Goal: Task Accomplishment & Management: Manage account settings

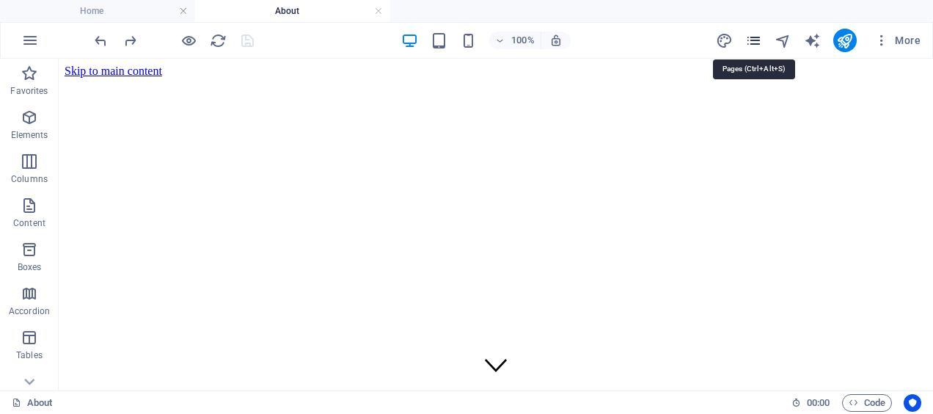
click at [747, 37] on icon "pages" at bounding box center [754, 40] width 17 height 17
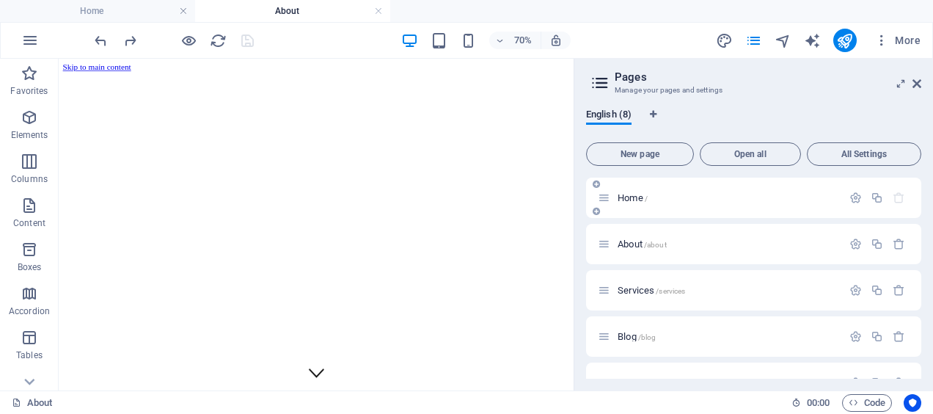
click at [654, 208] on div "Home /" at bounding box center [753, 198] width 335 height 40
click at [714, 202] on p "Home /" at bounding box center [728, 198] width 220 height 10
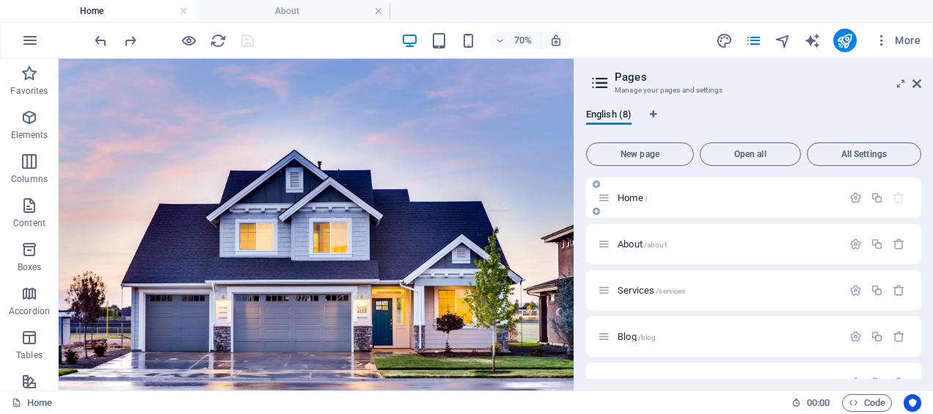
scroll to position [2673, 0]
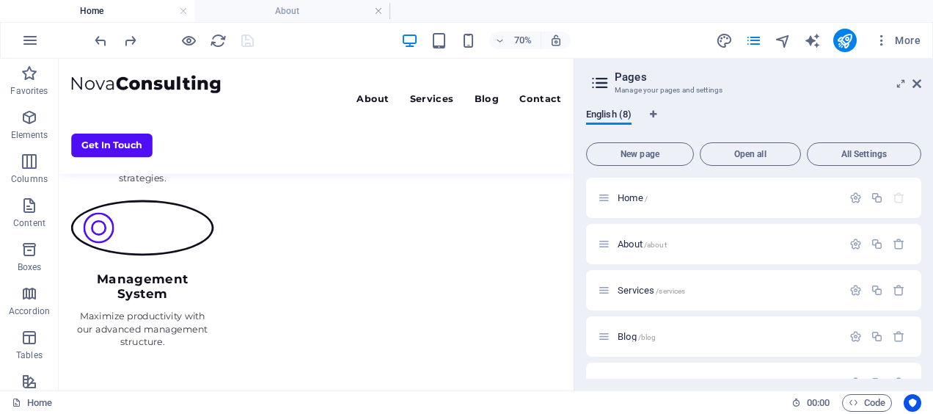
click at [925, 81] on aside "Pages Manage your pages and settings English (8) New page Open all All Settings…" at bounding box center [754, 225] width 360 height 332
click at [918, 80] on icon at bounding box center [917, 84] width 9 height 12
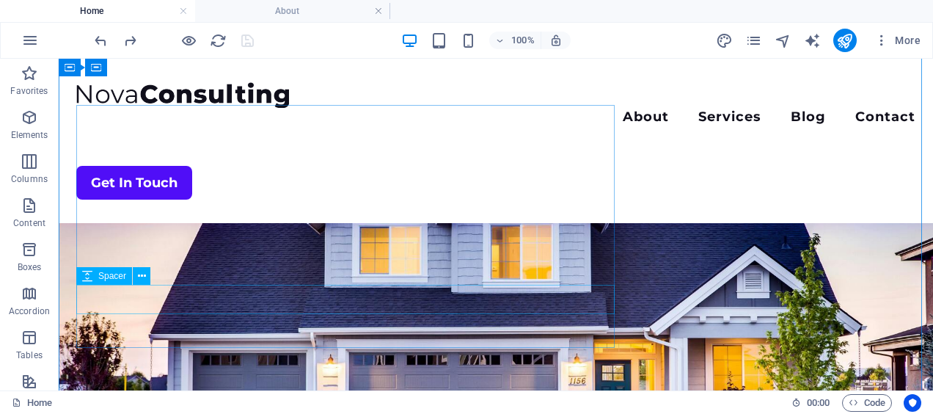
scroll to position [0, 0]
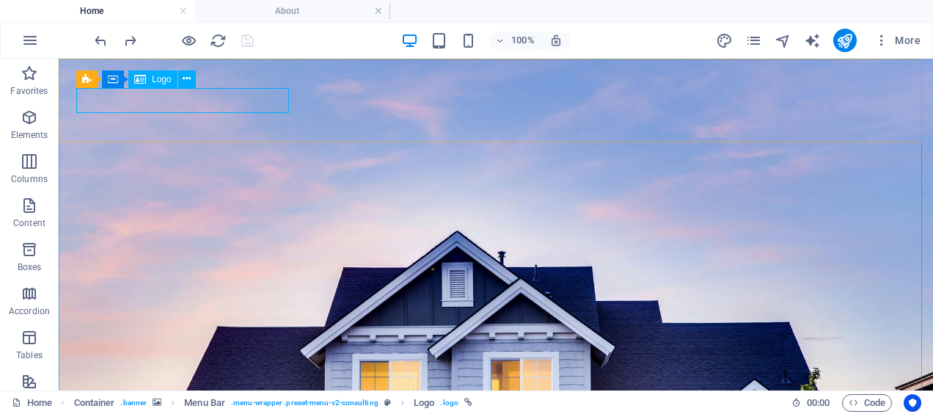
click at [160, 82] on span "Logo" at bounding box center [162, 79] width 20 height 9
click at [156, 79] on span "Logo" at bounding box center [162, 79] width 20 height 9
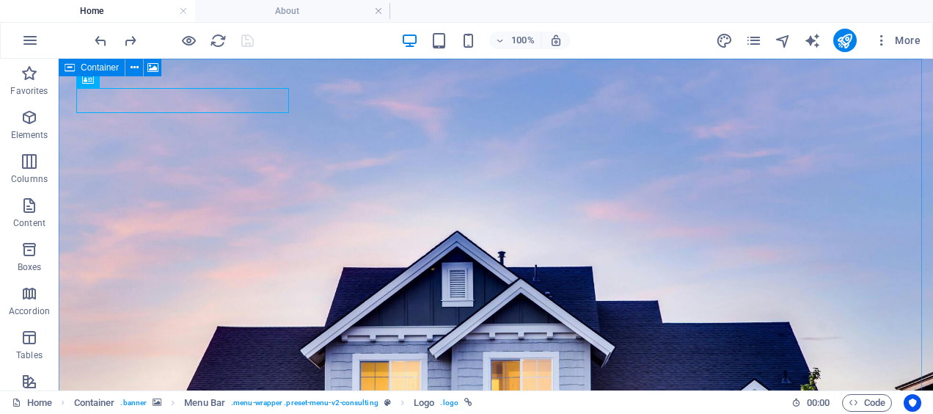
click at [77, 70] on div "Container" at bounding box center [92, 68] width 66 height 18
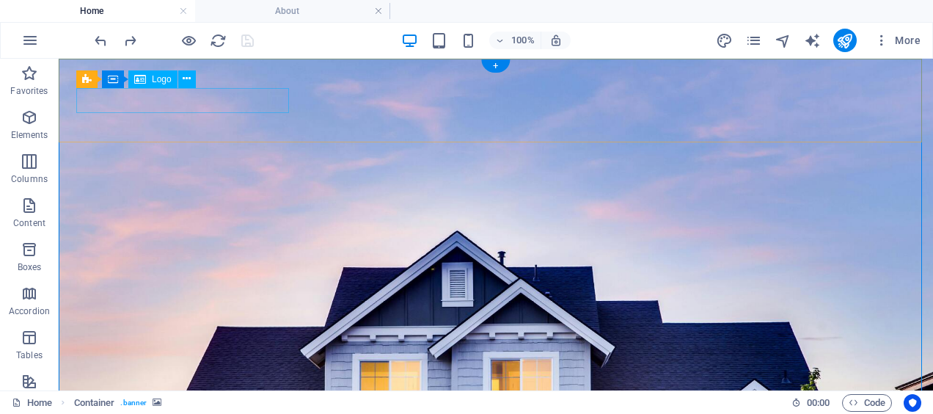
select select "px"
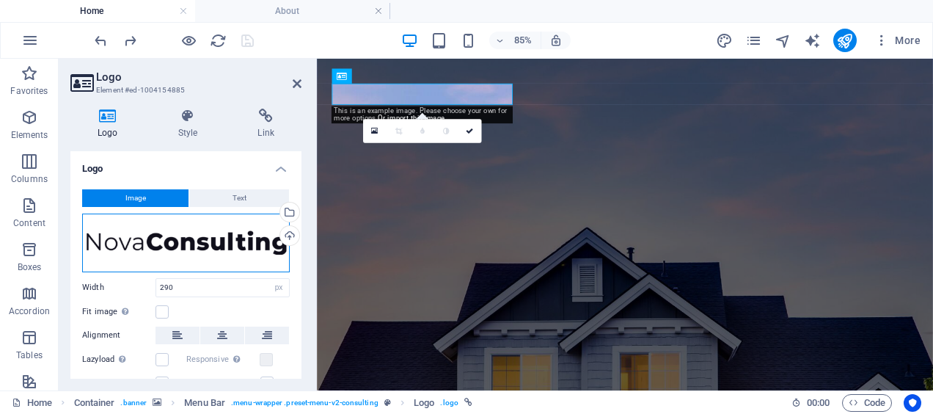
click at [167, 229] on div "Drag files here, click to choose files or select files from Files or our free s…" at bounding box center [186, 243] width 208 height 59
click at [167, 229] on body "[DOMAIN_NAME] Home About Favorites Elements Columns Content Boxes Accordion Tab…" at bounding box center [466, 207] width 933 height 414
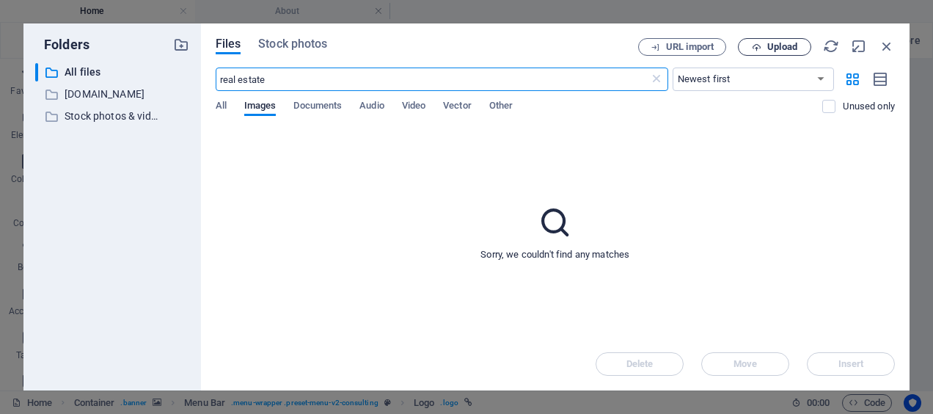
click at [763, 44] on span "Upload" at bounding box center [775, 48] width 60 height 10
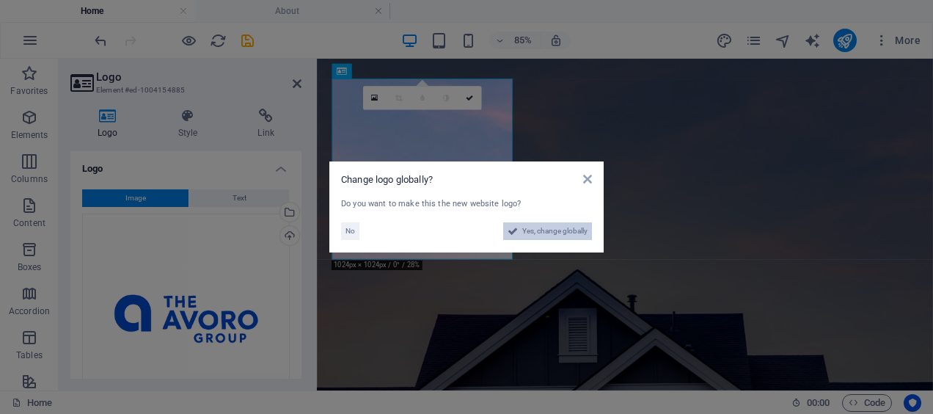
click at [546, 235] on span "Yes, change globally" at bounding box center [555, 231] width 65 height 18
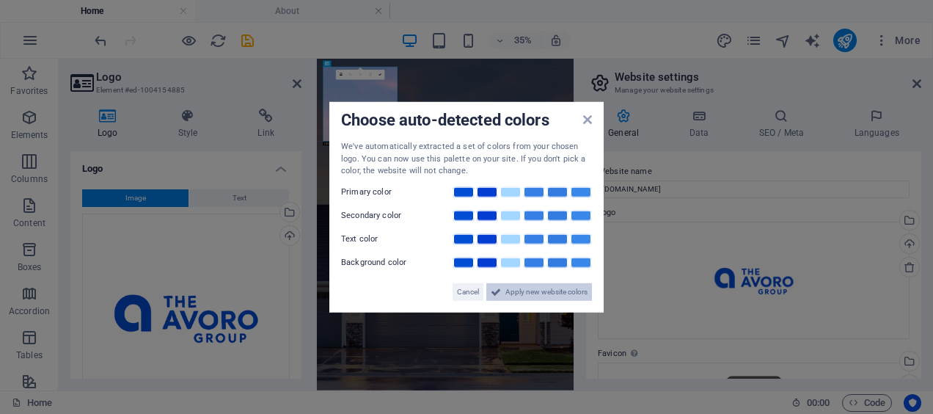
click at [546, 291] on span "Apply new website colors" at bounding box center [547, 292] width 82 height 18
